Goal: Task Accomplishment & Management: Use online tool/utility

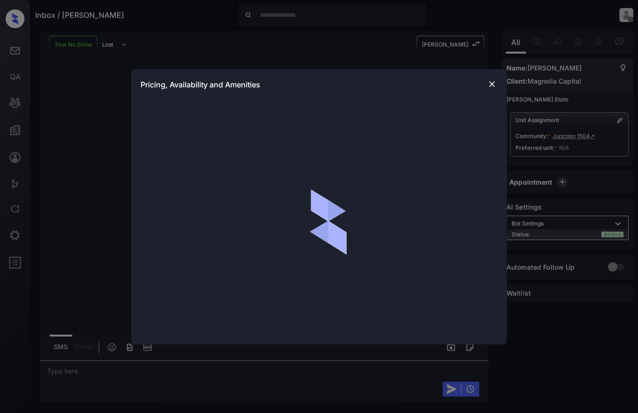
scroll to position [586, 0]
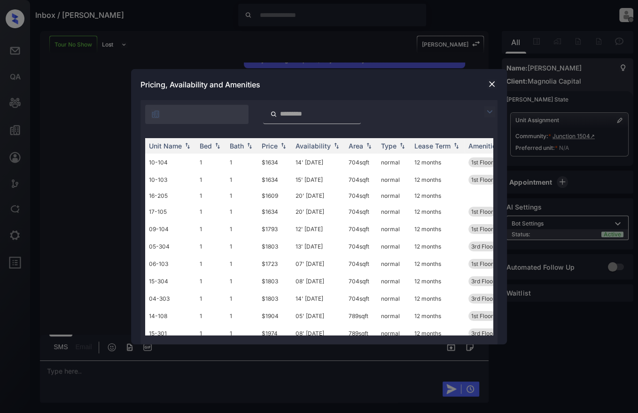
click at [492, 85] on img at bounding box center [491, 83] width 9 height 9
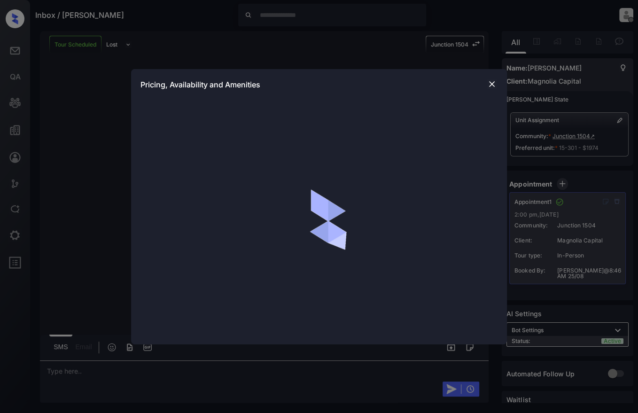
scroll to position [1119, 0]
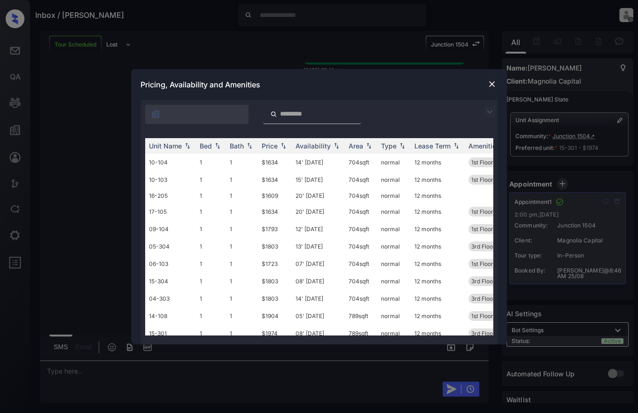
click at [491, 85] on img at bounding box center [491, 83] width 9 height 9
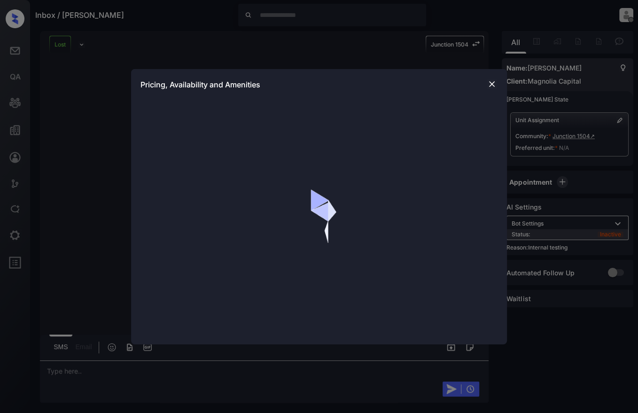
scroll to position [1268, 0]
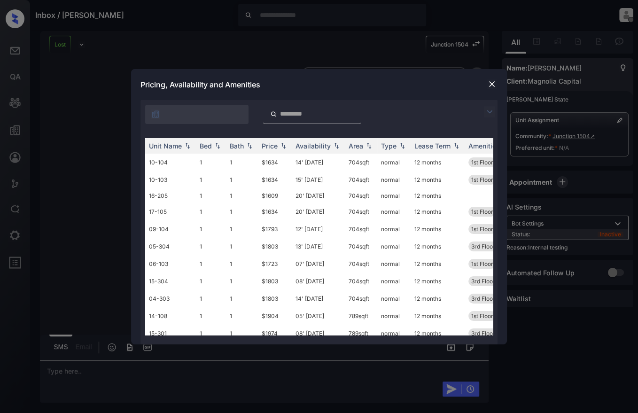
click at [492, 84] on img at bounding box center [491, 83] width 9 height 9
